Goal: Transaction & Acquisition: Subscribe to service/newsletter

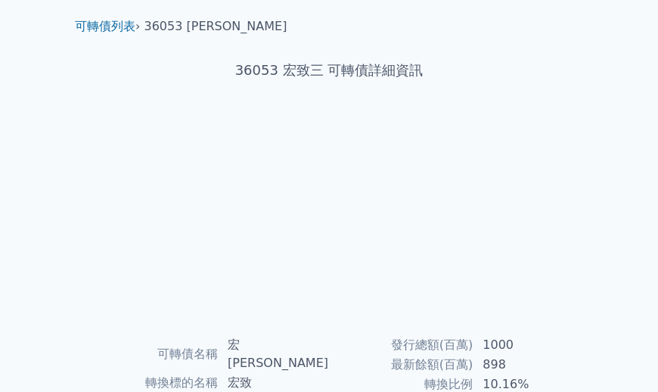
scroll to position [39, 0]
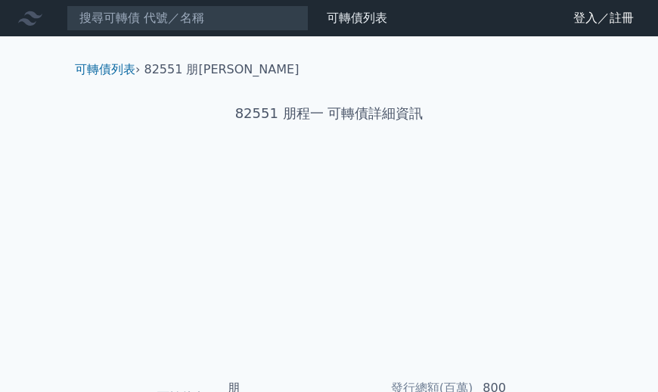
click at [0, 0] on icon at bounding box center [0, 0] width 0 height 0
click at [23, 15] on icon at bounding box center [30, 18] width 24 height 24
click at [369, 122] on div "82551 朋程一 可轉債詳細資訊" at bounding box center [329, 114] width 533 height 70
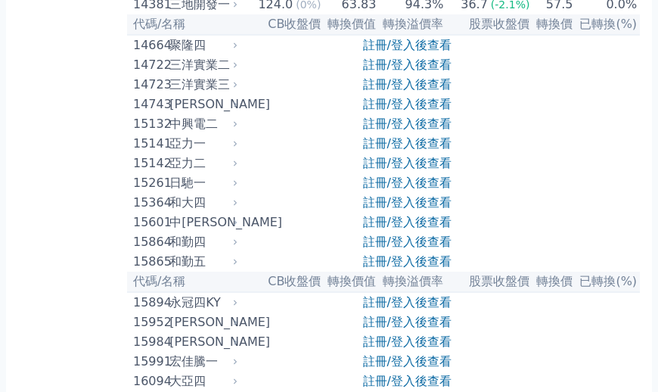
scroll to position [391, 0]
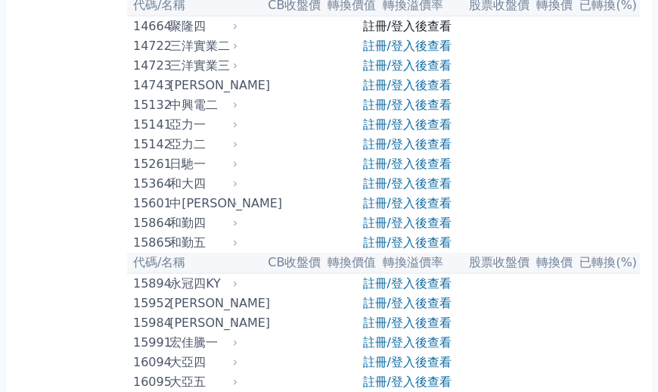
click at [411, 33] on link "註冊/登入後查看" at bounding box center [407, 26] width 89 height 14
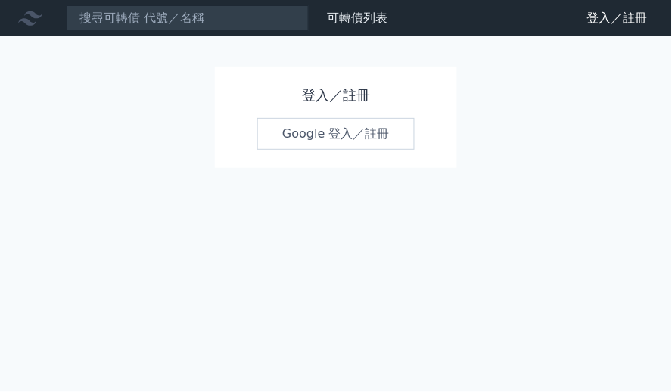
click at [325, 137] on link "Google 登入／註冊" at bounding box center [335, 134] width 157 height 32
click at [319, 129] on link "Google 登入／註冊" at bounding box center [335, 134] width 157 height 32
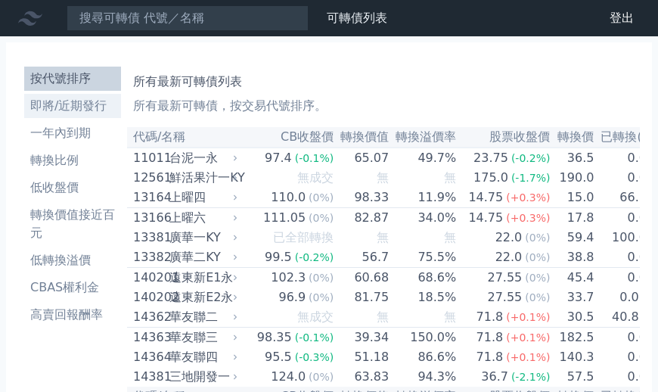
click at [61, 97] on li "即將/近期發行" at bounding box center [72, 106] width 97 height 18
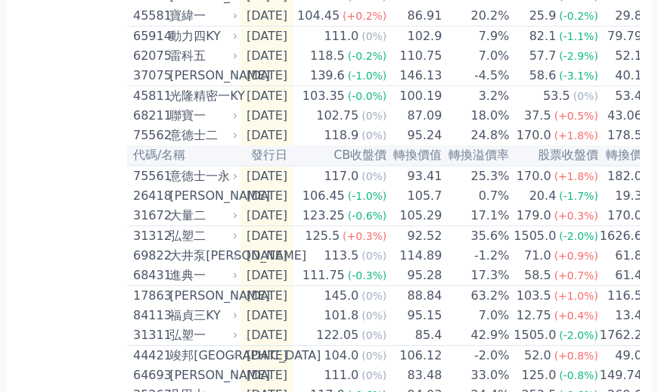
scroll to position [504, 0]
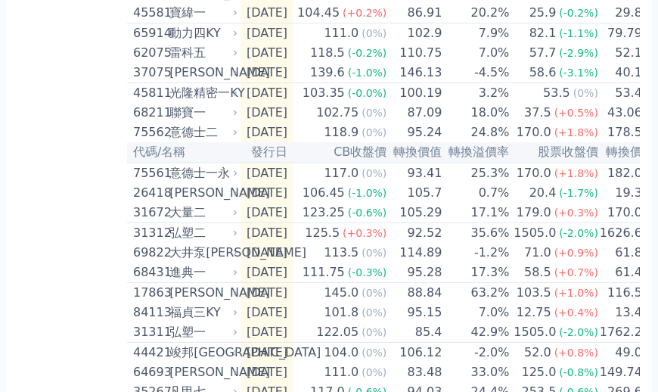
click at [387, 142] on td "95.24" at bounding box center [414, 133] width 55 height 20
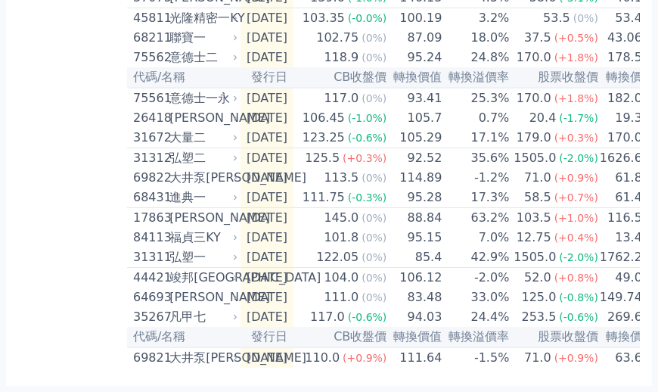
scroll to position [639, 0]
